Goal: Task Accomplishment & Management: Use online tool/utility

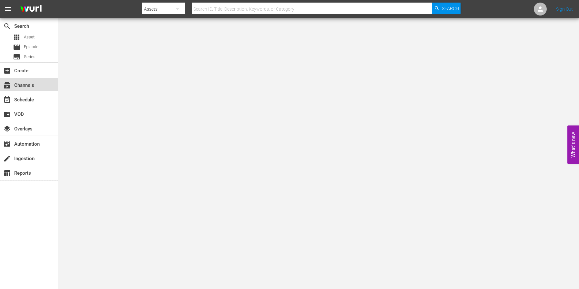
click at [40, 85] on div "subscriptions Channels" at bounding box center [29, 84] width 58 height 13
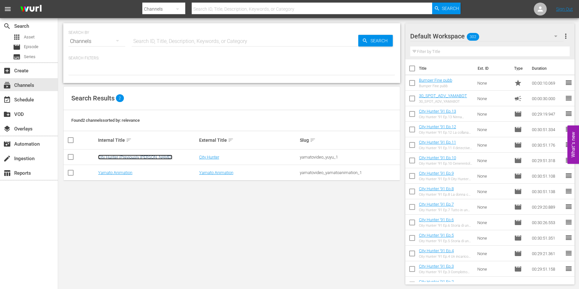
click at [136, 158] on link "City Hunter (Previously [PERSON_NAME])" at bounding box center [135, 157] width 74 height 5
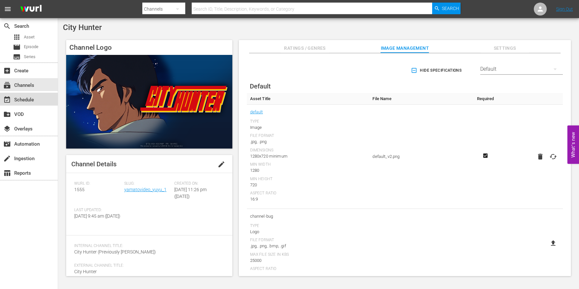
click at [21, 102] on div "event_available Schedule" at bounding box center [18, 99] width 36 height 6
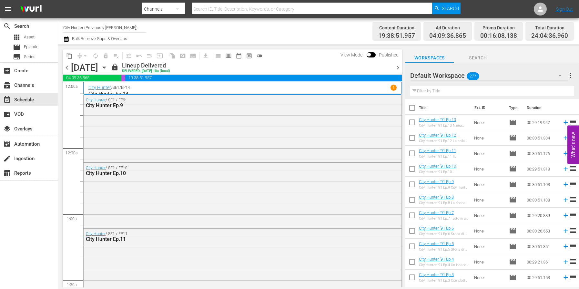
click at [399, 67] on span "chevron_right" at bounding box center [398, 68] width 8 height 8
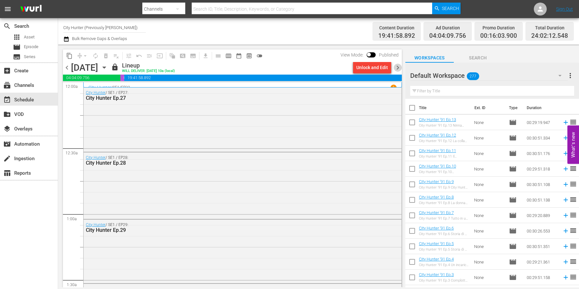
click at [399, 65] on span "chevron_right" at bounding box center [398, 68] width 8 height 8
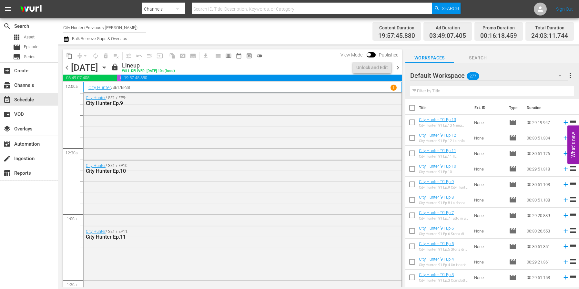
click at [399, 65] on span "chevron_right" at bounding box center [398, 68] width 8 height 8
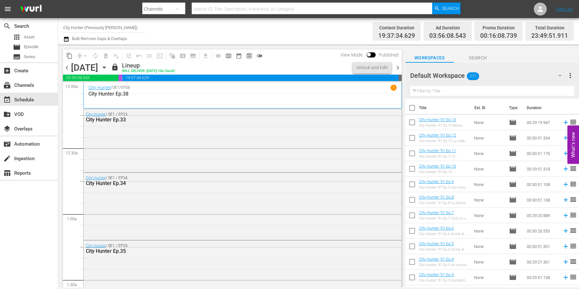
click at [399, 65] on span "chevron_right" at bounding box center [398, 68] width 8 height 8
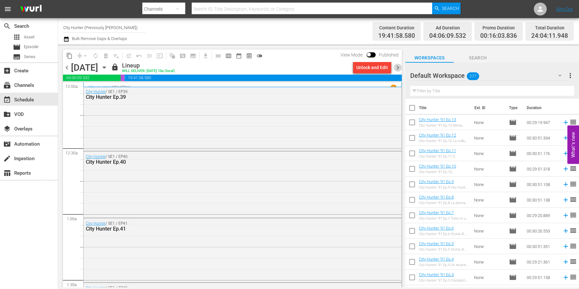
click at [399, 65] on span "chevron_right" at bounding box center [398, 68] width 8 height 8
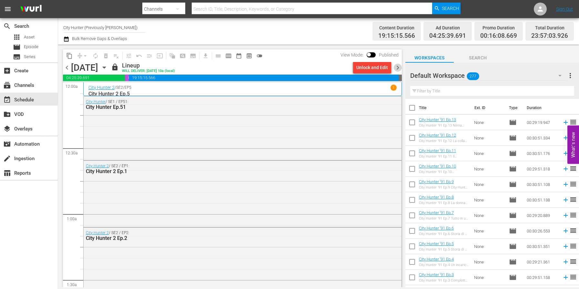
click at [399, 65] on span "chevron_right" at bounding box center [398, 68] width 8 height 8
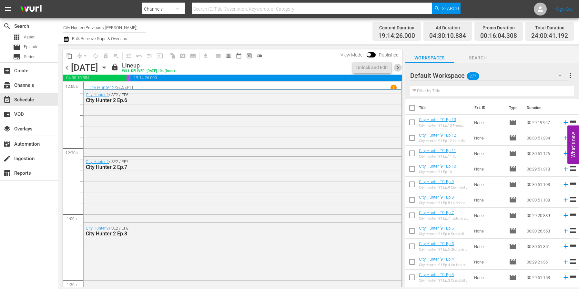
click at [399, 65] on span "chevron_right" at bounding box center [398, 68] width 8 height 8
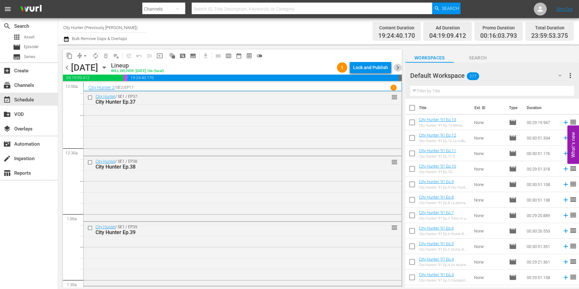
click at [400, 68] on span "chevron_right" at bounding box center [398, 68] width 8 height 8
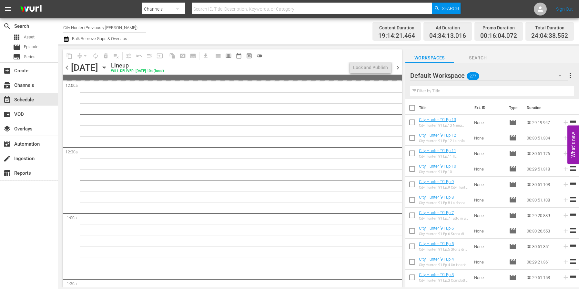
click at [400, 68] on span "chevron_right" at bounding box center [398, 68] width 8 height 8
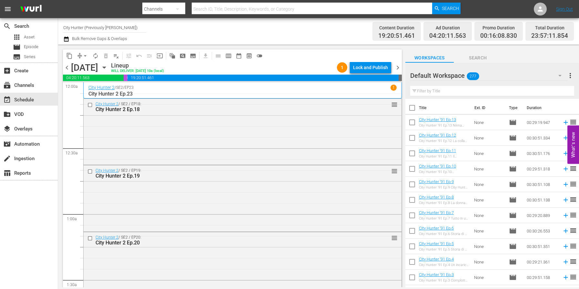
click at [400, 68] on span "chevron_right" at bounding box center [398, 68] width 8 height 8
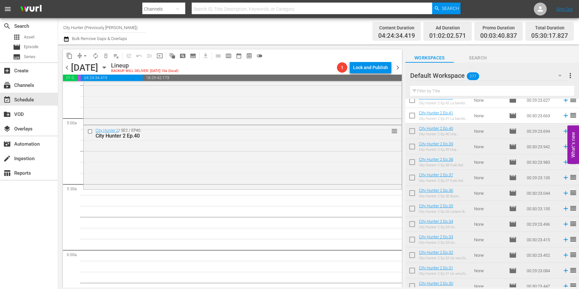
scroll to position [623, 0]
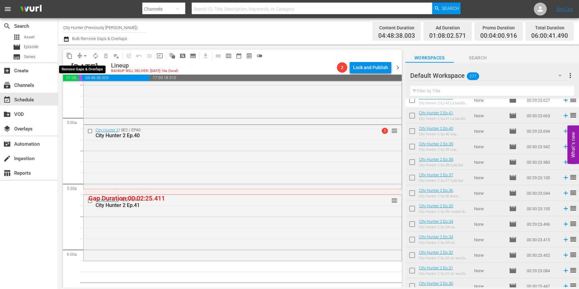
click at [84, 56] on span "arrow_drop_down" at bounding box center [85, 56] width 6 height 6
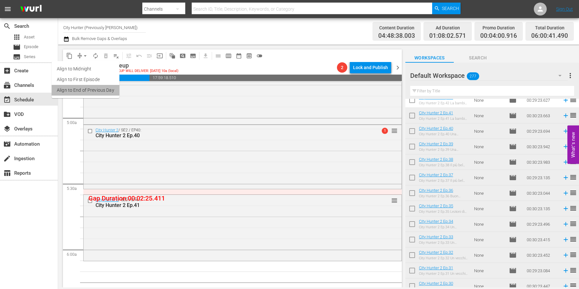
click at [90, 90] on li "Align to End of Previous Day" at bounding box center [86, 90] width 68 height 11
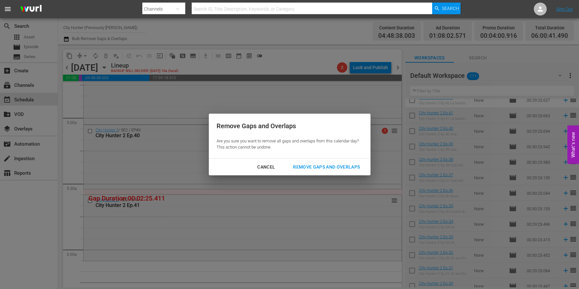
click at [309, 166] on div "Remove Gaps and Overlaps" at bounding box center [326, 167] width 77 height 8
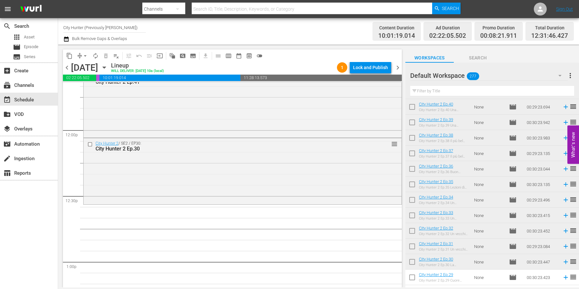
scroll to position [1538, 0]
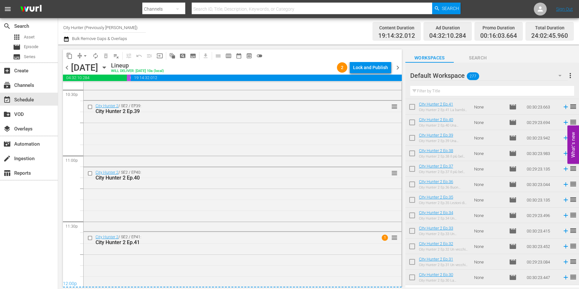
scroll to position [2968, 0]
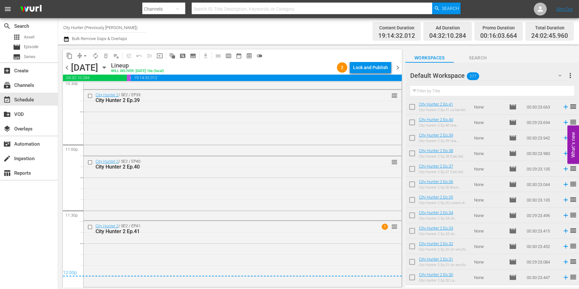
click at [398, 70] on span "chevron_right" at bounding box center [398, 68] width 8 height 8
